Goal: Information Seeking & Learning: Learn about a topic

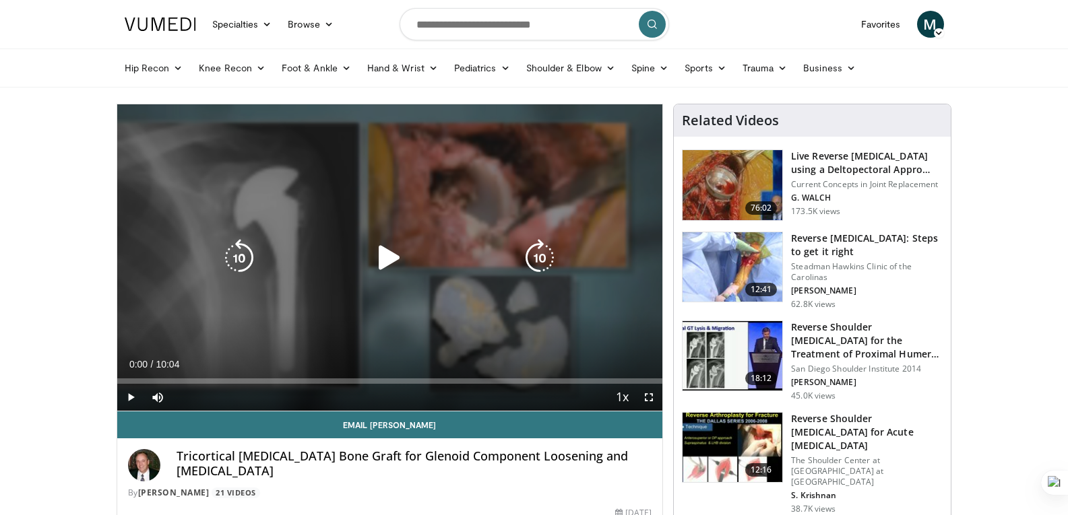
click at [385, 261] on icon "Video Player" at bounding box center [389, 258] width 38 height 38
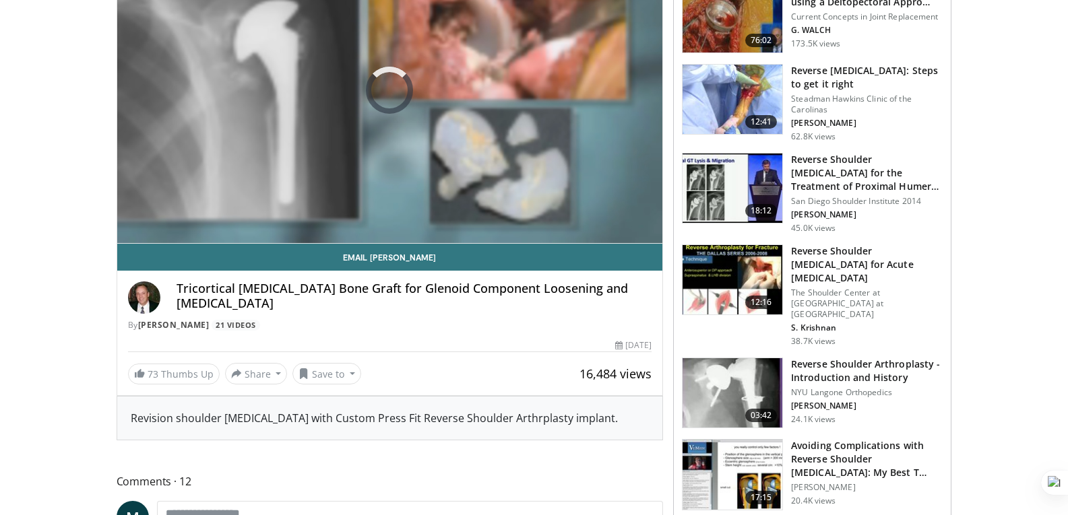
scroll to position [67, 0]
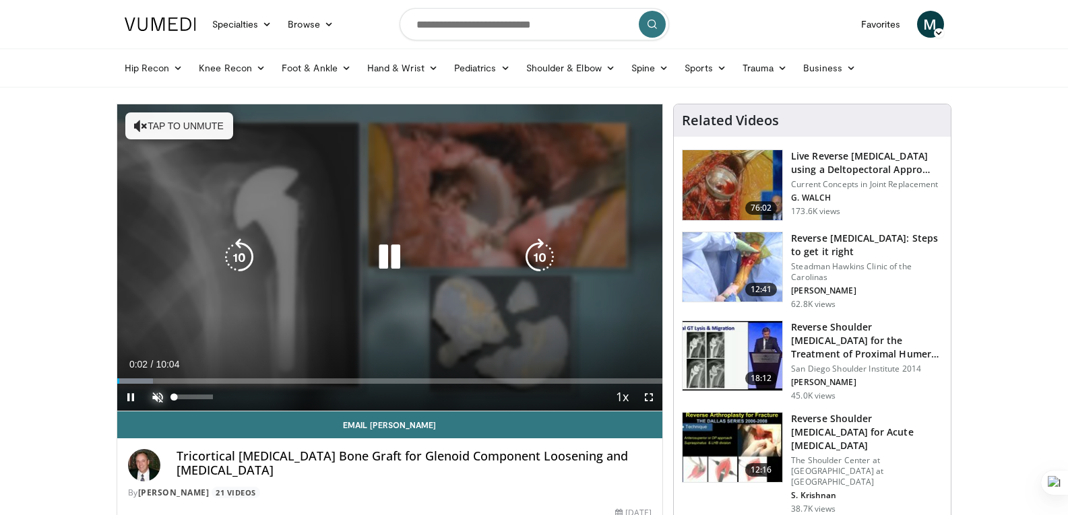
click at [152, 398] on span "Video Player" at bounding box center [157, 397] width 27 height 27
click at [537, 257] on icon "Video Player" at bounding box center [540, 257] width 38 height 38
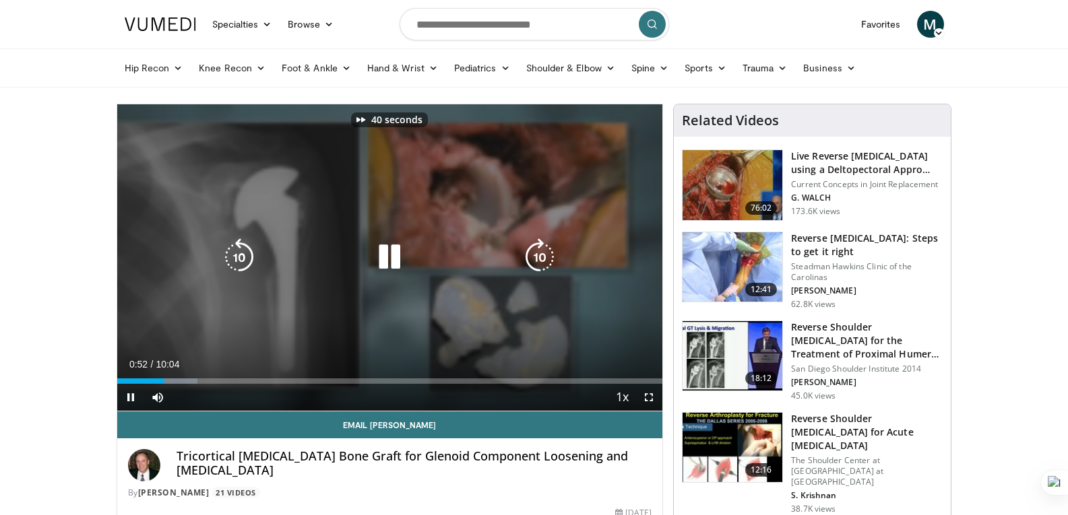
click at [240, 258] on icon "Video Player" at bounding box center [239, 257] width 38 height 38
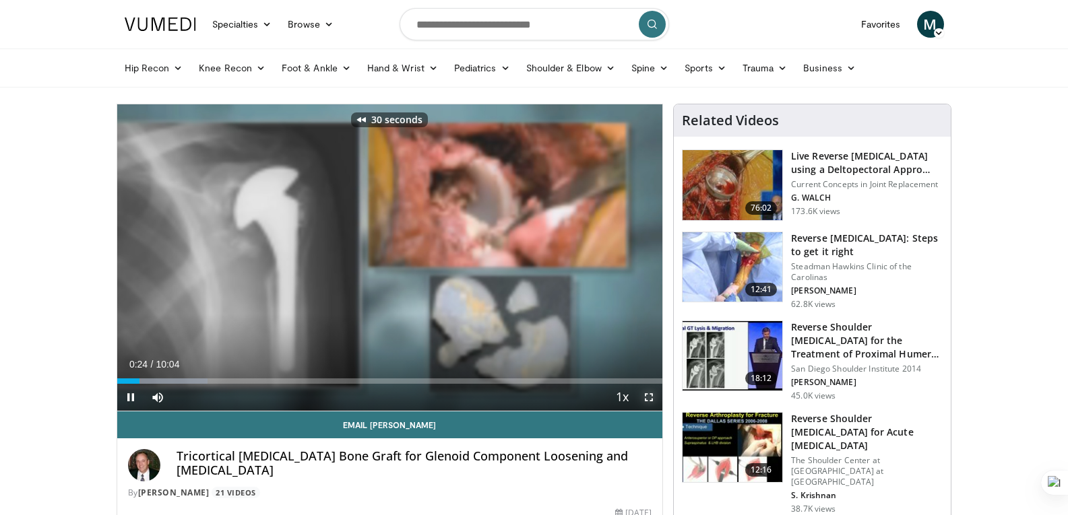
click at [649, 399] on span "Video Player" at bounding box center [648, 397] width 27 height 27
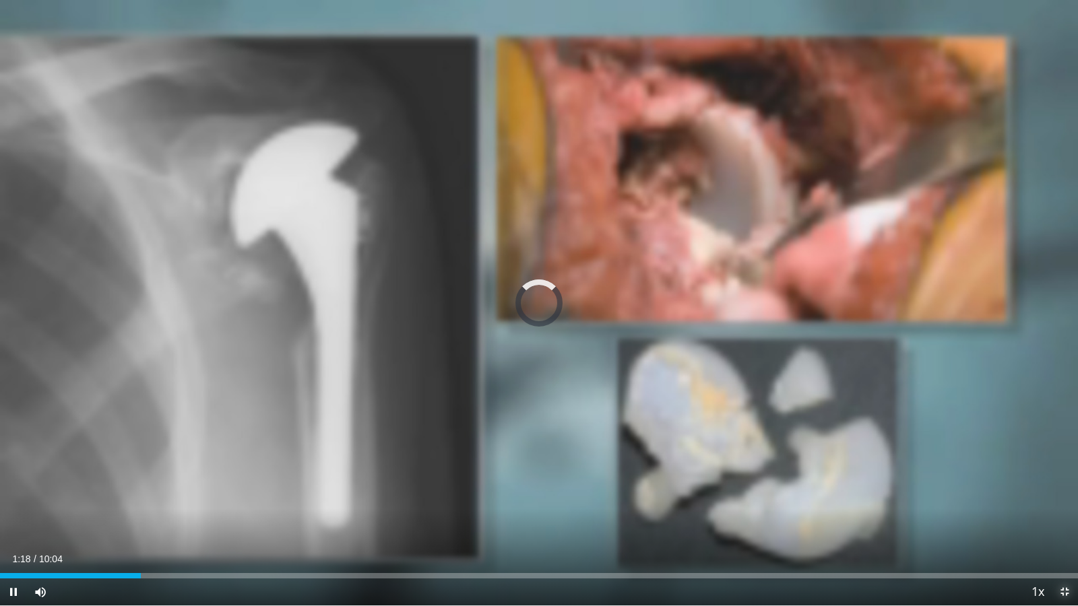
click at [1066, 515] on span "Video Player" at bounding box center [1064, 592] width 27 height 27
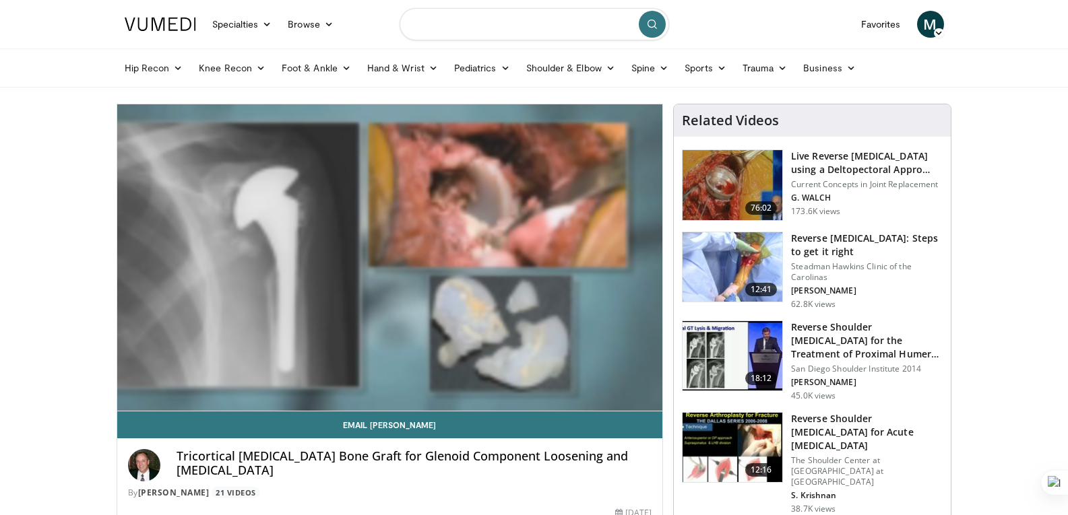
click at [546, 28] on input "Search topics, interventions" at bounding box center [533, 24] width 269 height 32
type input "**********"
click at [657, 29] on icon "submit" at bounding box center [652, 24] width 11 height 11
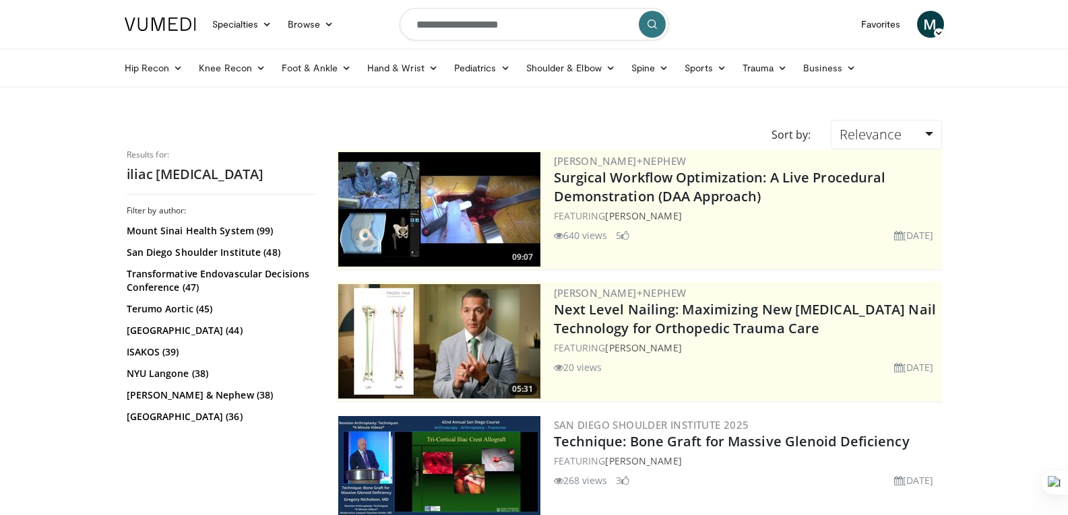
drag, startPoint x: 620, startPoint y: 269, endPoint x: 1061, endPoint y: 211, distance: 444.3
click at [901, 143] on link "Relevance" at bounding box center [886, 135] width 110 height 30
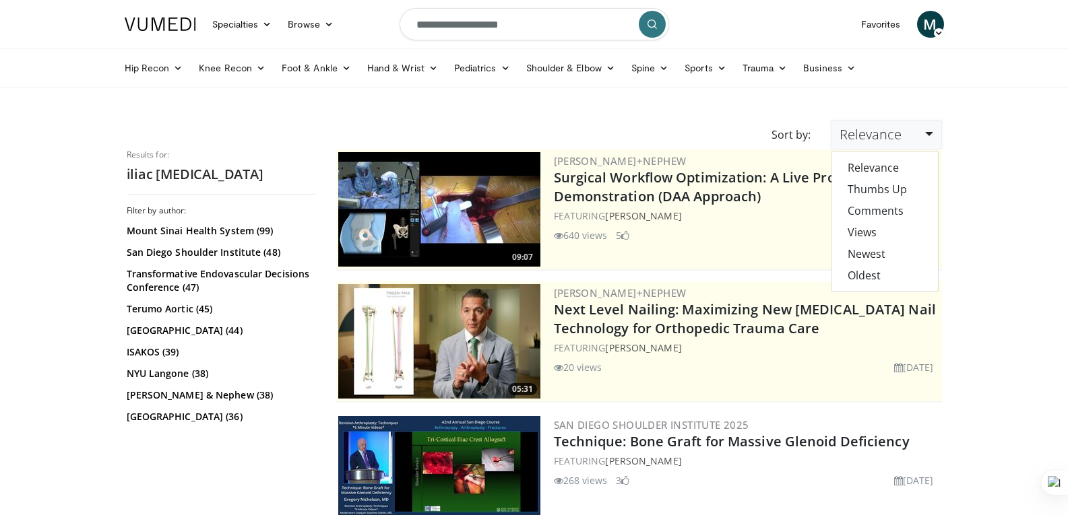
click at [909, 135] on link "Relevance" at bounding box center [886, 135] width 110 height 30
